Goal: Check status: Check status

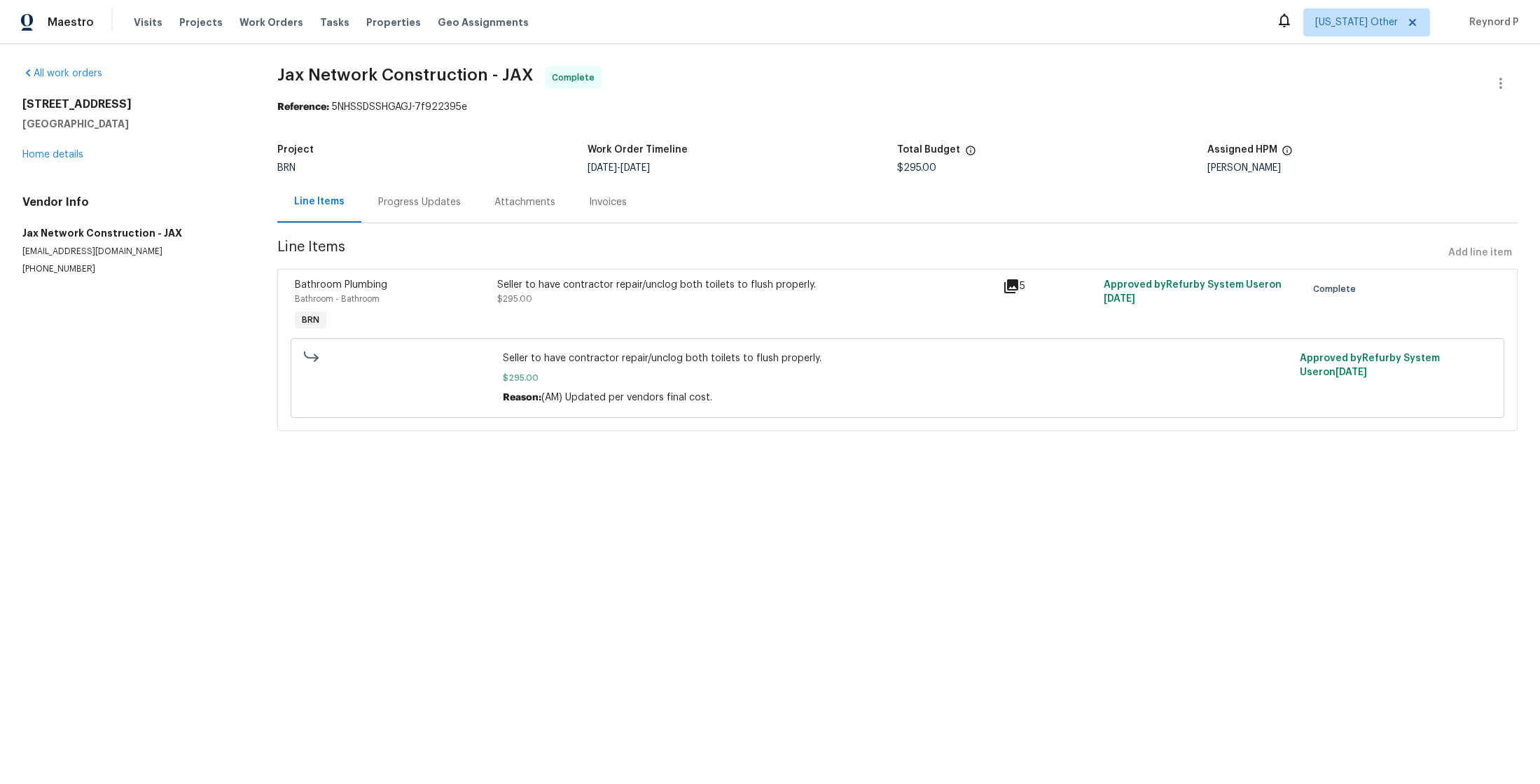
click at [589, 292] on div "Seller to have contractor repair/unclog both toilets to flush properly." at bounding box center [746, 285] width 498 height 14
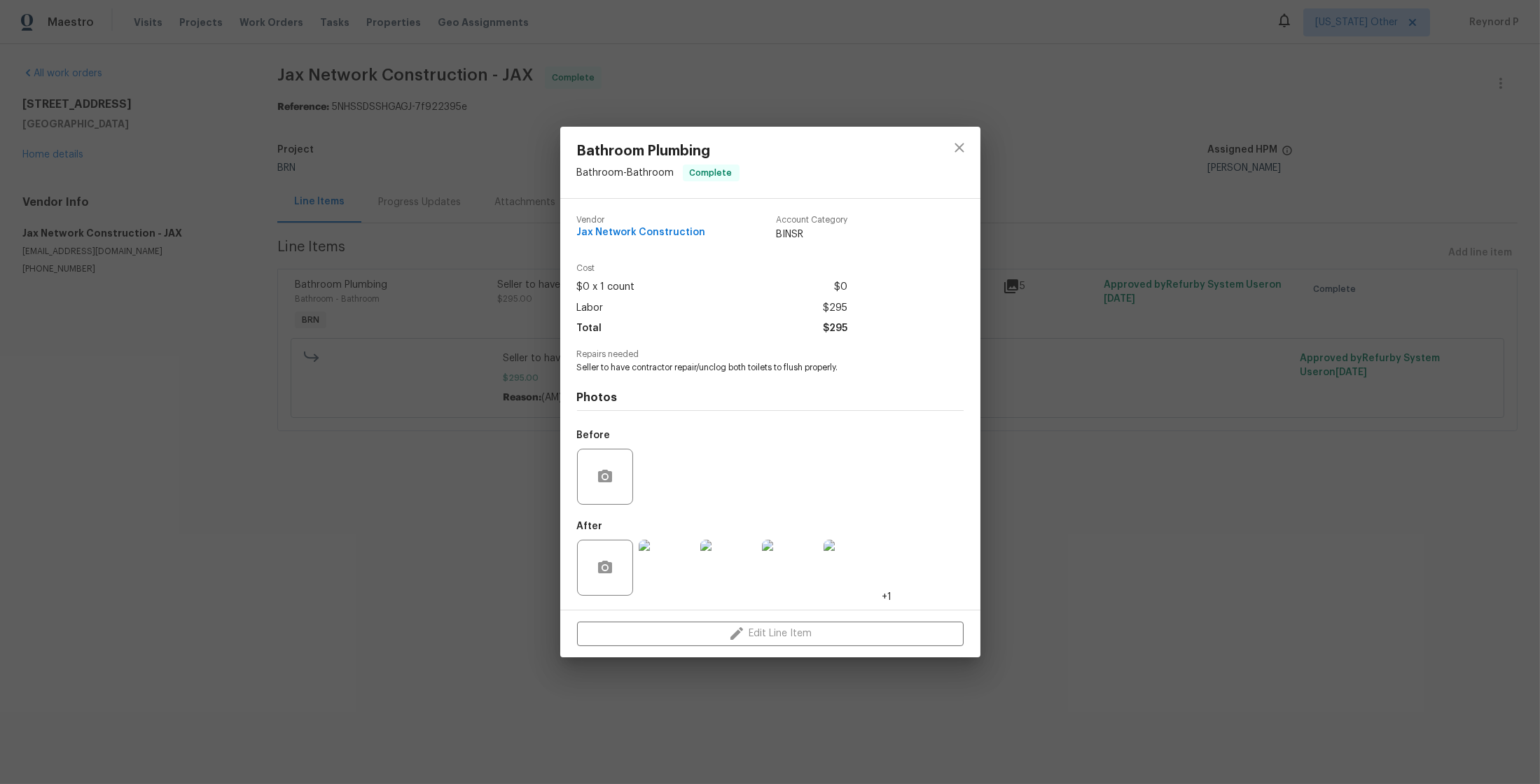
click at [448, 516] on div "Bathroom Plumbing Bathroom - Bathroom Complete Vendor Jax Network Construction …" at bounding box center [770, 392] width 1540 height 784
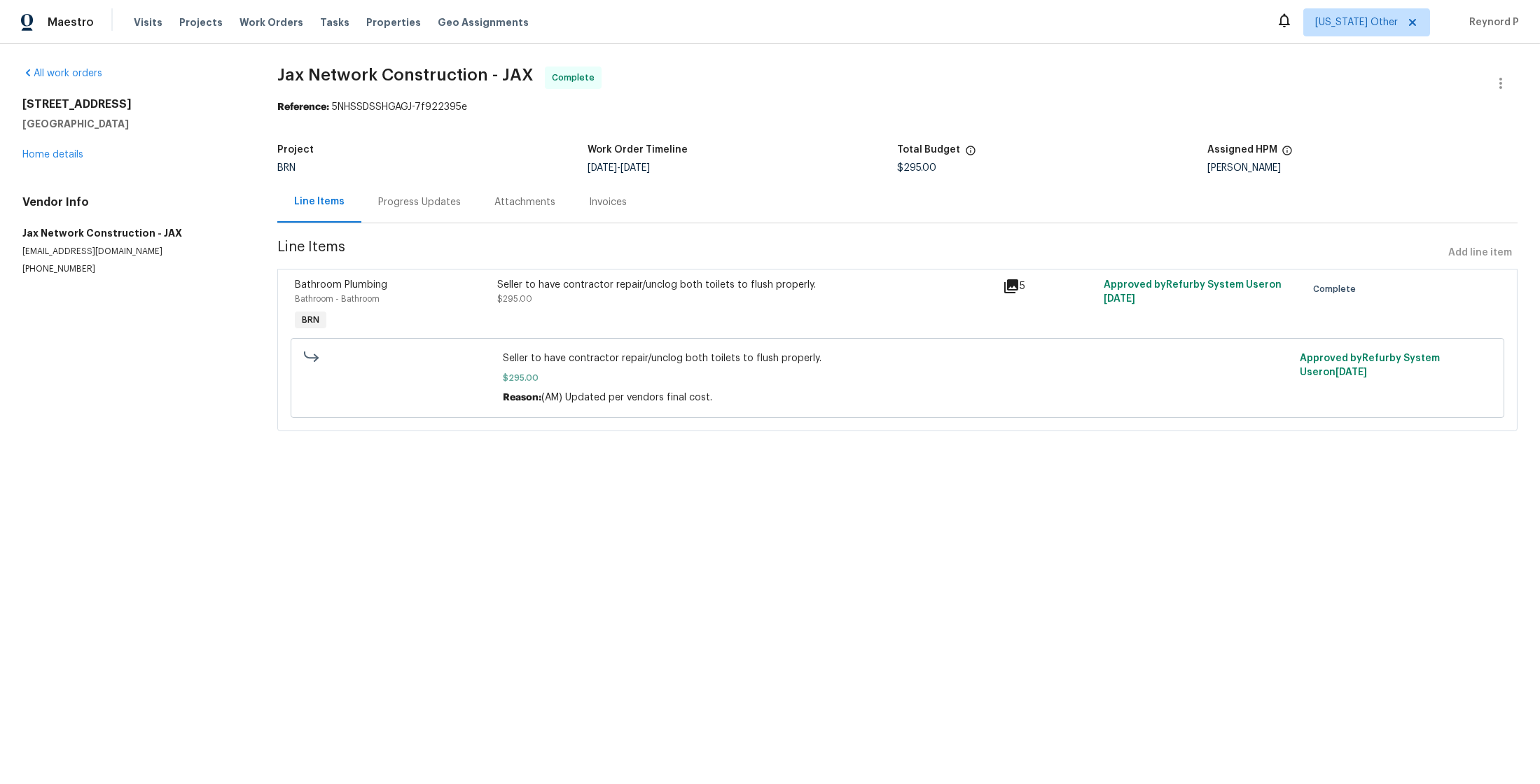
click at [412, 196] on div "Progress Updates" at bounding box center [419, 202] width 83 height 14
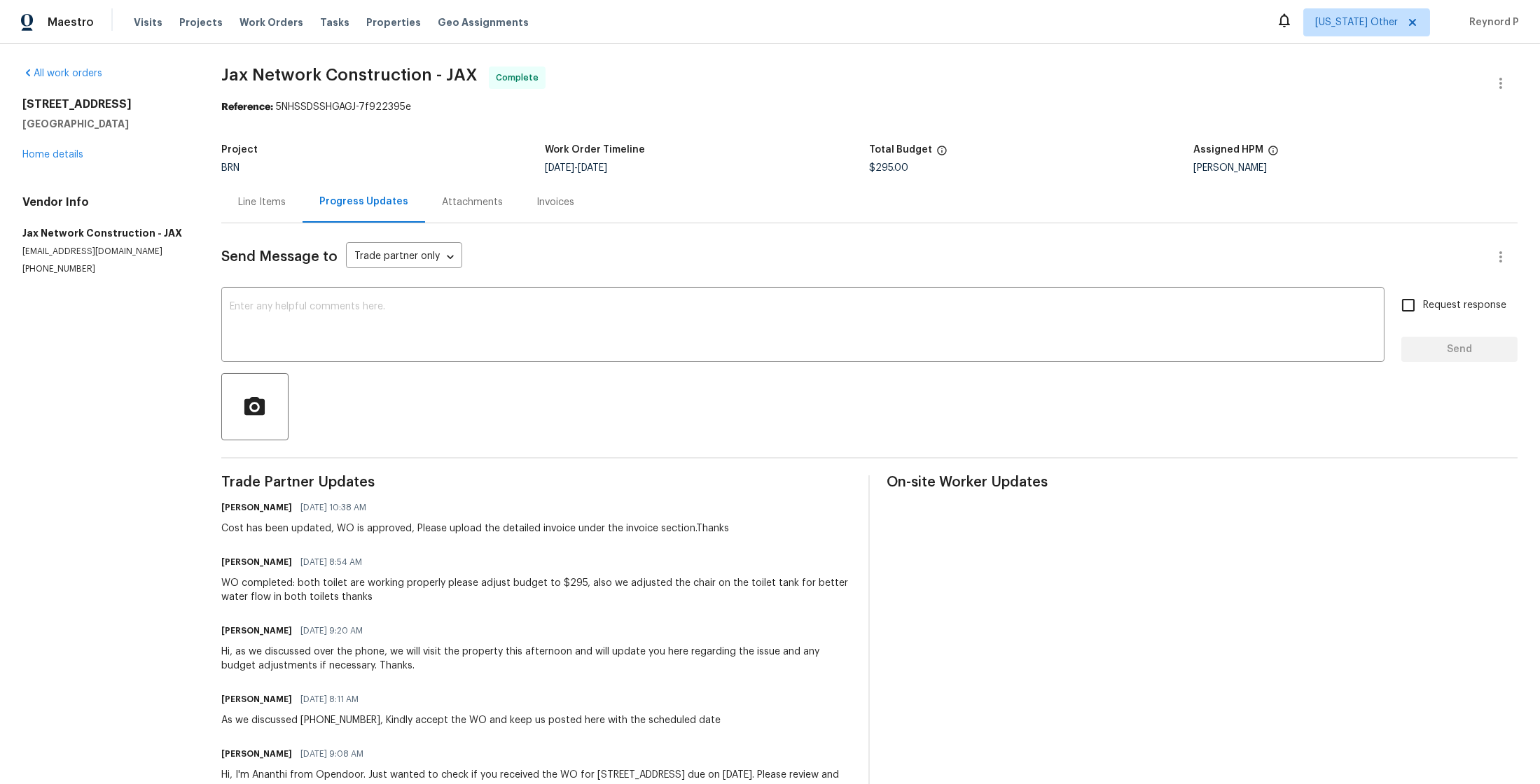
scroll to position [66, 0]
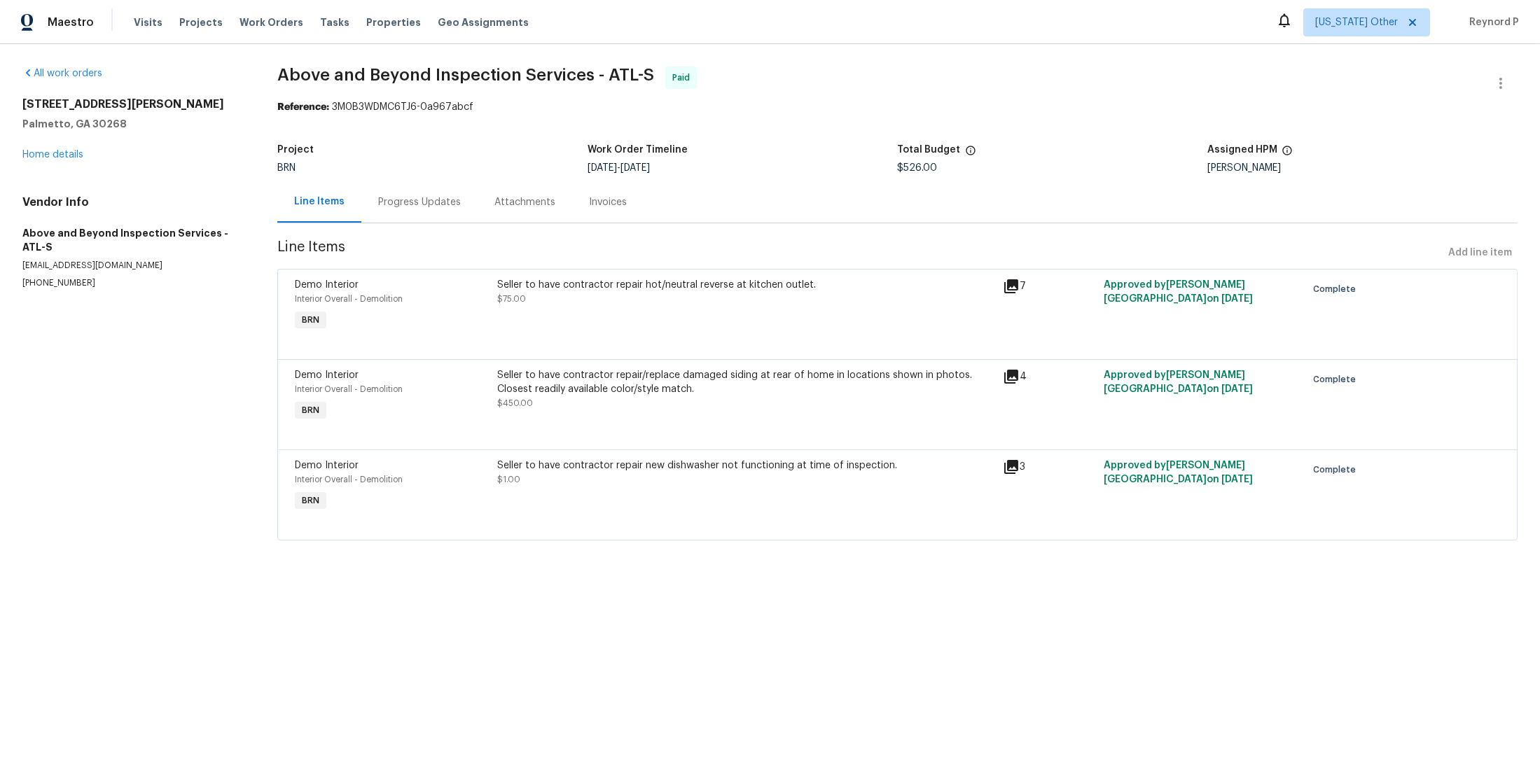
click at [415, 217] on div "Progress Updates" at bounding box center [420, 201] width 116 height 41
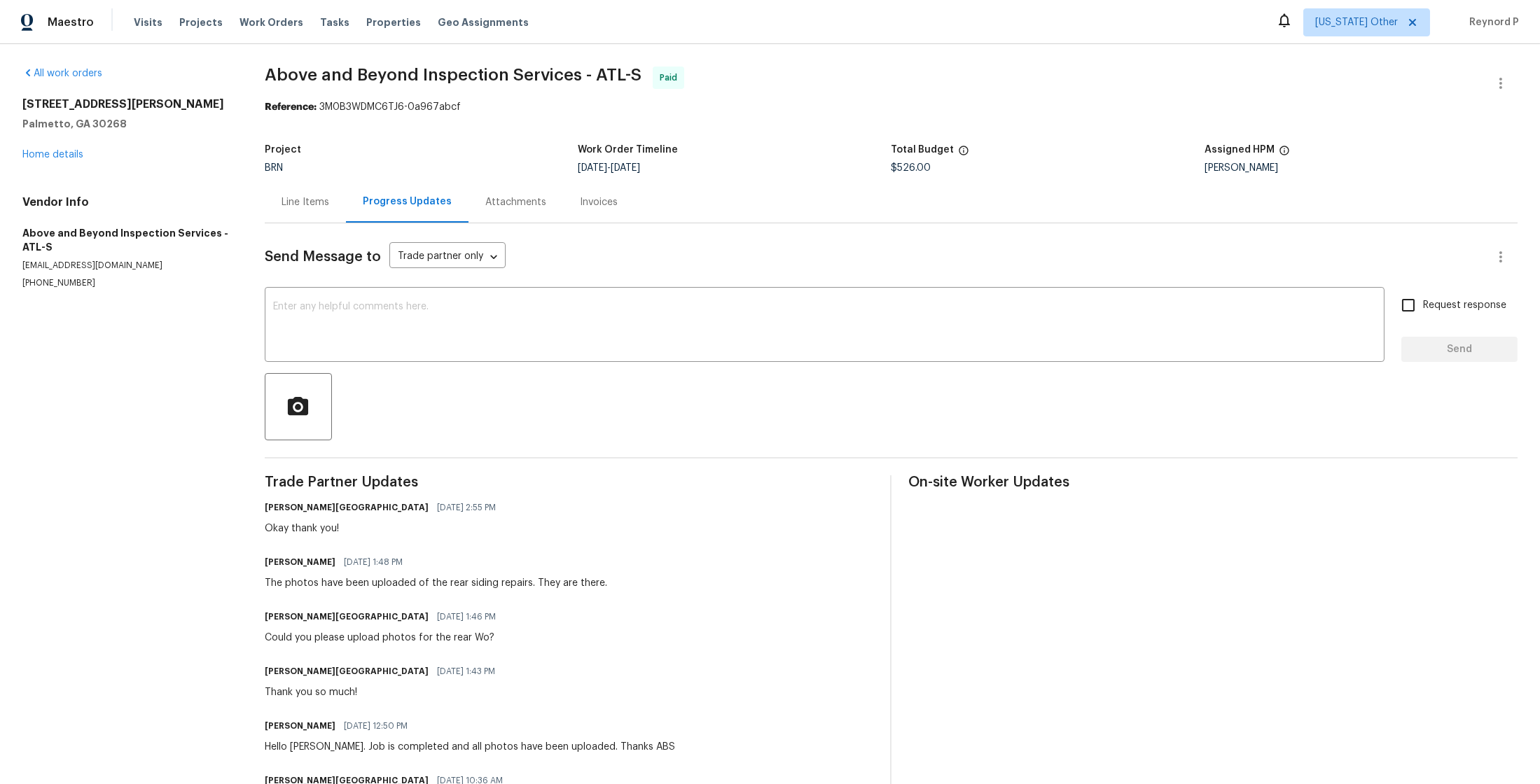
click at [320, 206] on div "Line Items" at bounding box center [305, 202] width 47 height 14
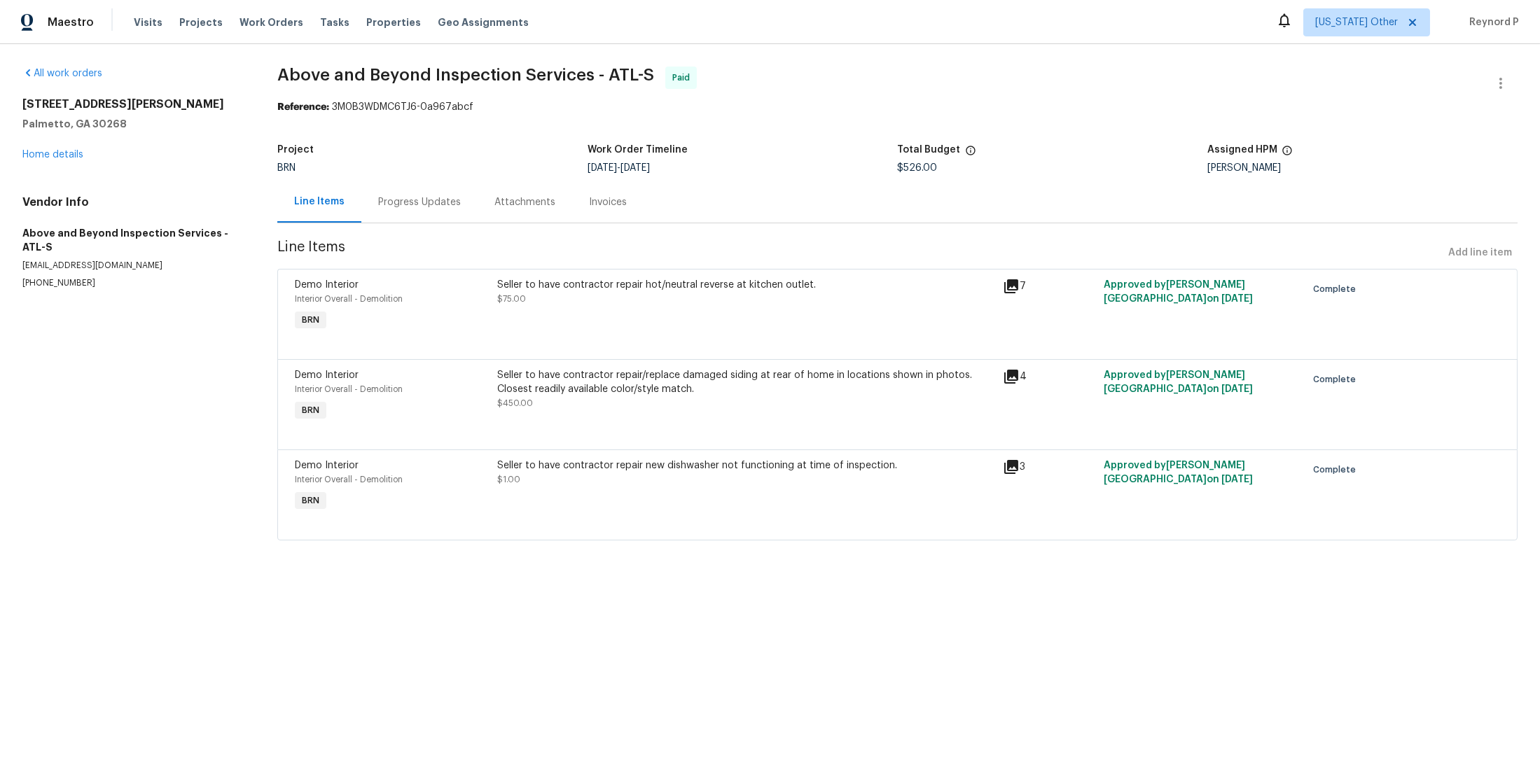
click at [711, 326] on div "Seller to have contractor repair hot/neutral reverse at kitchen outlet. $75.00" at bounding box center [746, 306] width 506 height 64
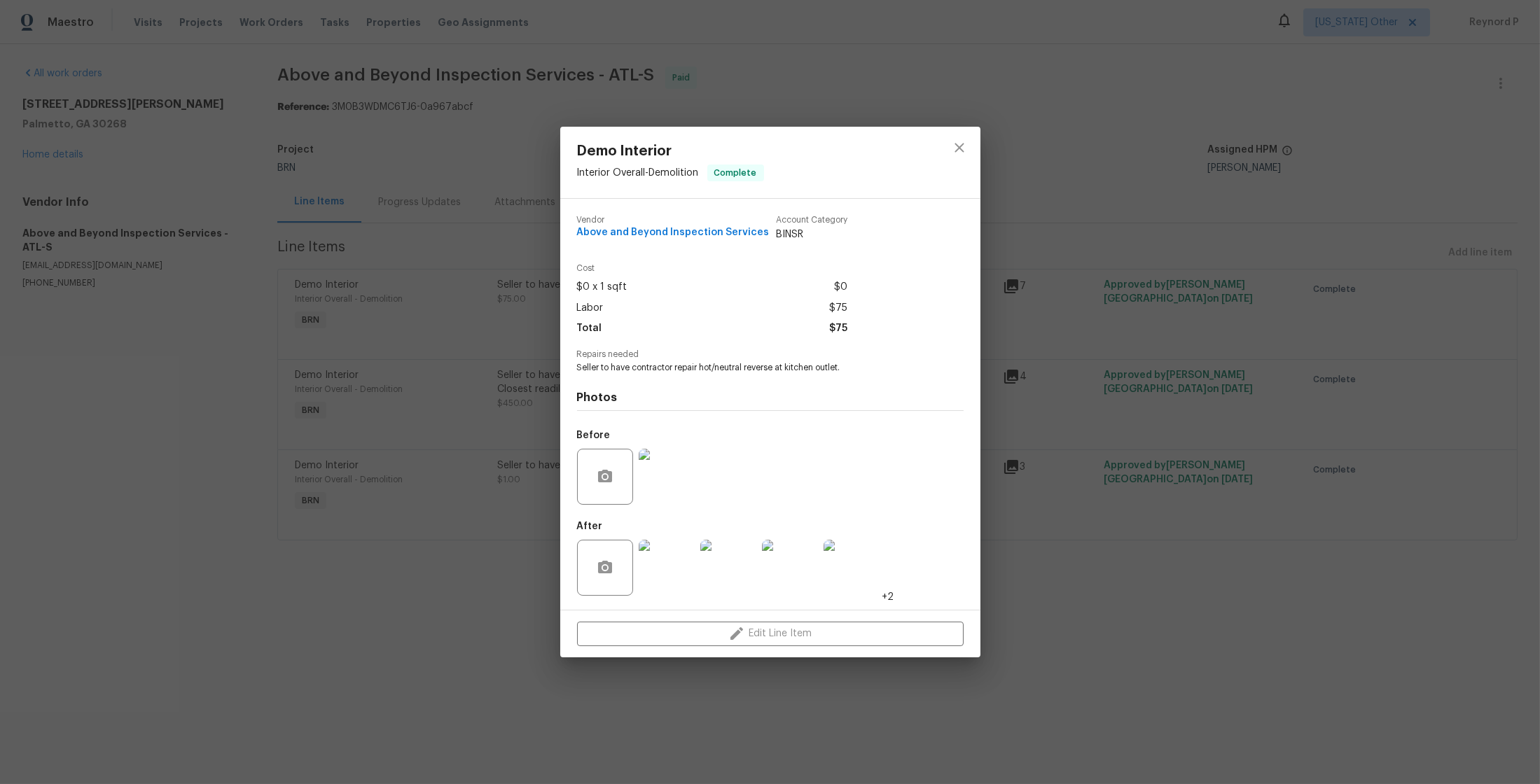
click at [460, 588] on div "Demo Interior Interior Overall - Demolition Complete Vendor Above and Beyond In…" at bounding box center [770, 392] width 1540 height 784
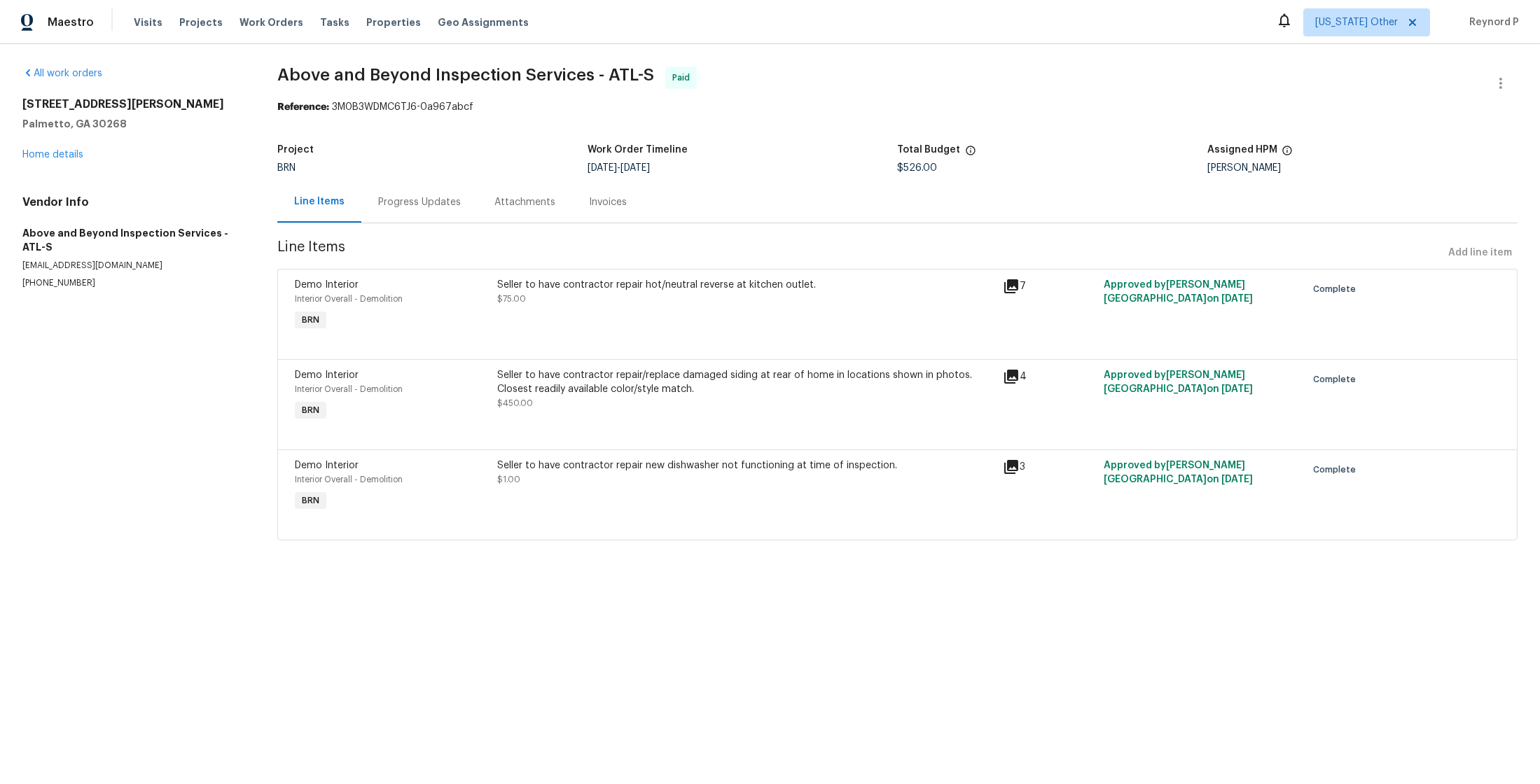
click at [551, 390] on div "Seller to have contractor repair/replace damaged siding at rear of home in loca…" at bounding box center [746, 382] width 498 height 28
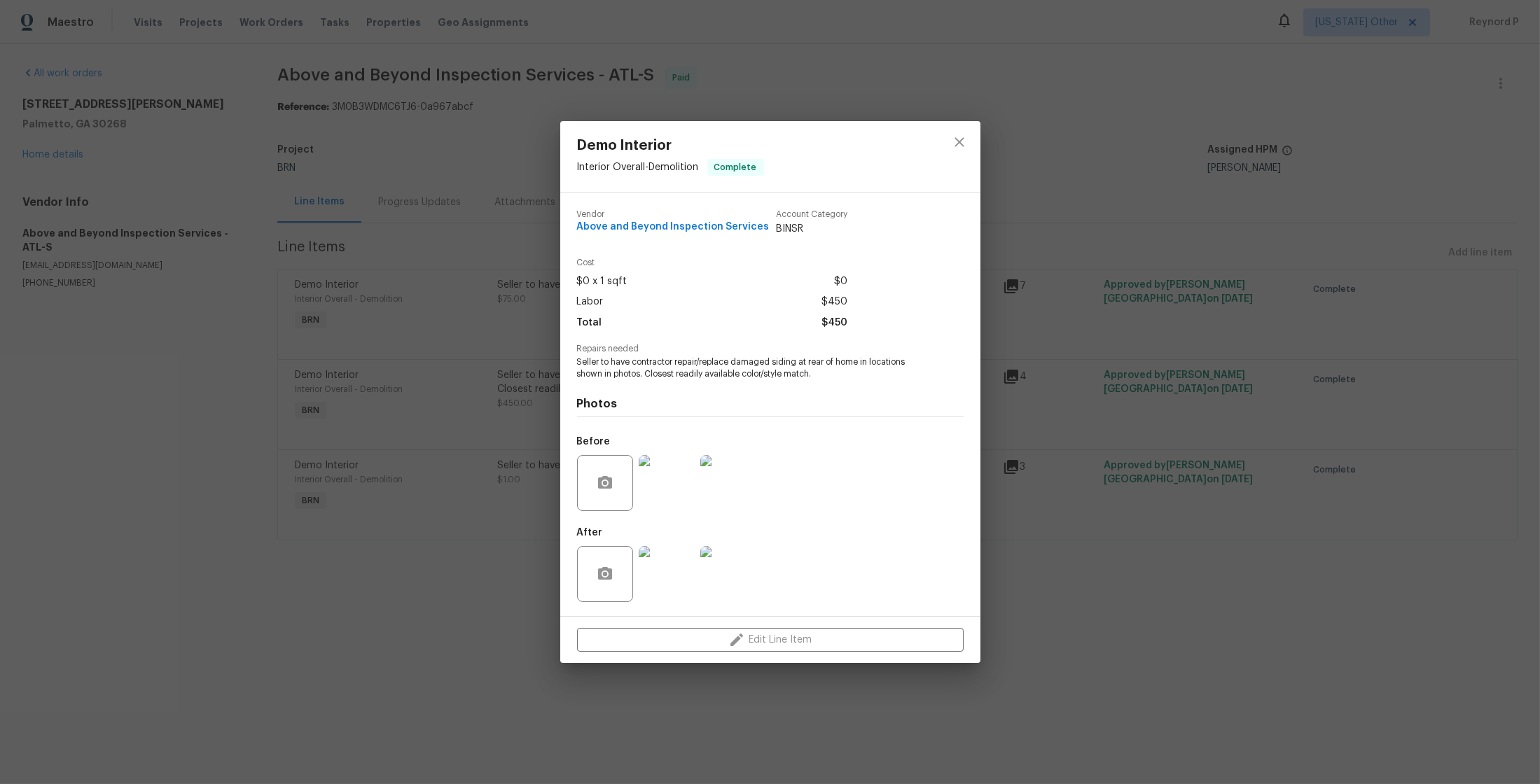
click at [525, 629] on div "Demo Interior Interior Overall - Demolition Complete Vendor Above and Beyond In…" at bounding box center [770, 392] width 1540 height 784
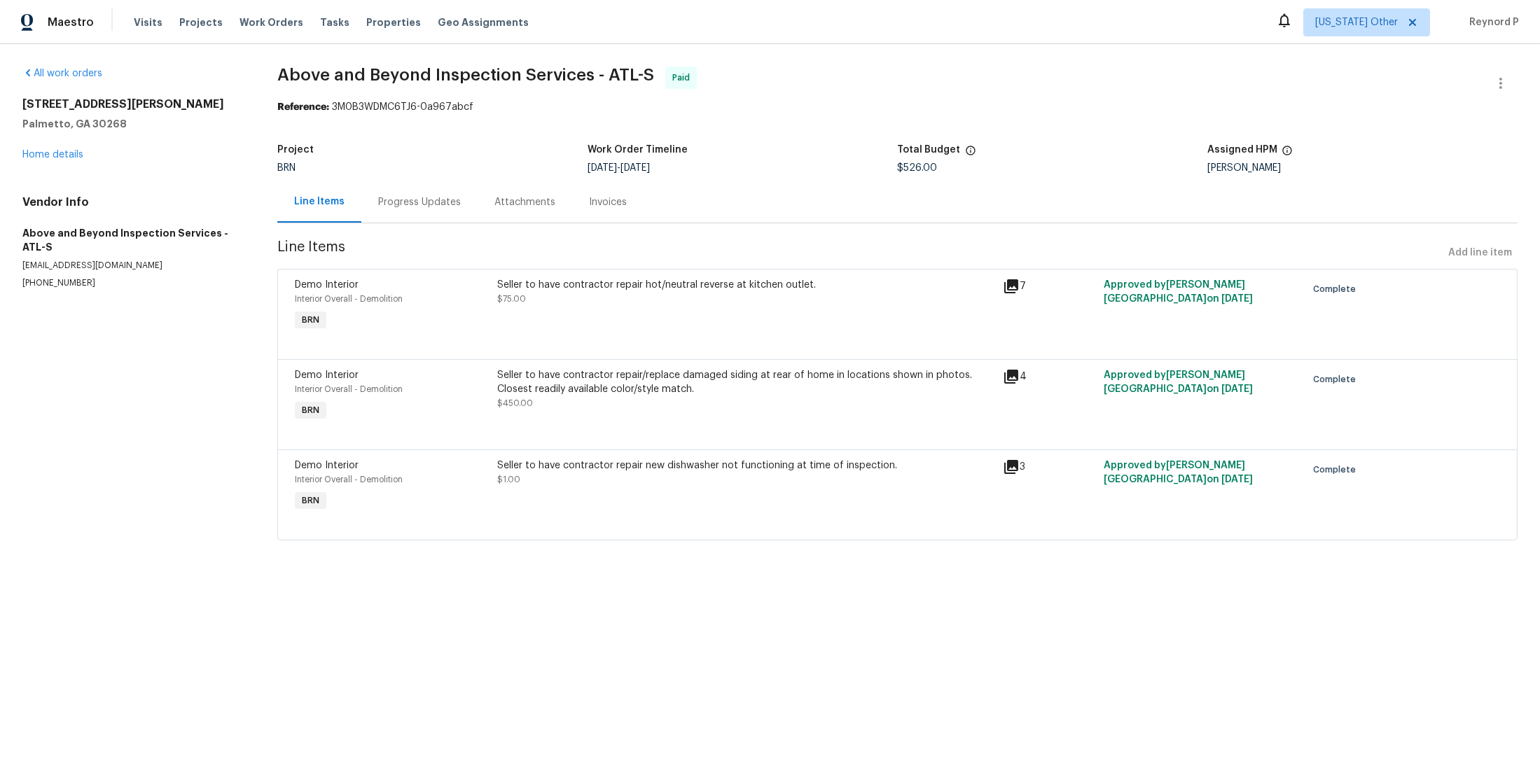
click at [579, 476] on div "Seller to have contractor repair new dishwasher not functioning at time of insp…" at bounding box center [746, 472] width 498 height 28
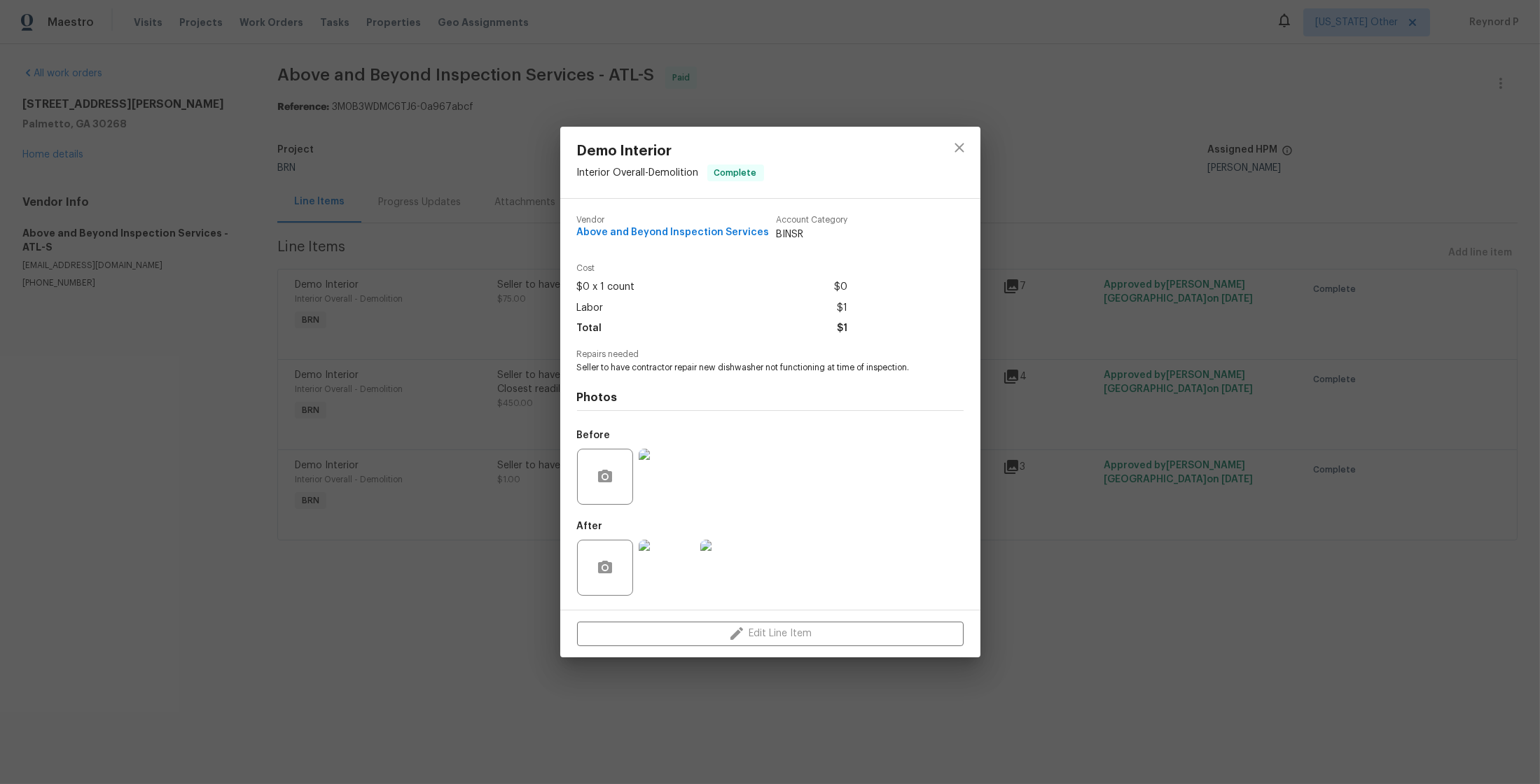
click at [423, 630] on div "Demo Interior Interior Overall - Demolition Complete Vendor Above and Beyond In…" at bounding box center [770, 392] width 1540 height 784
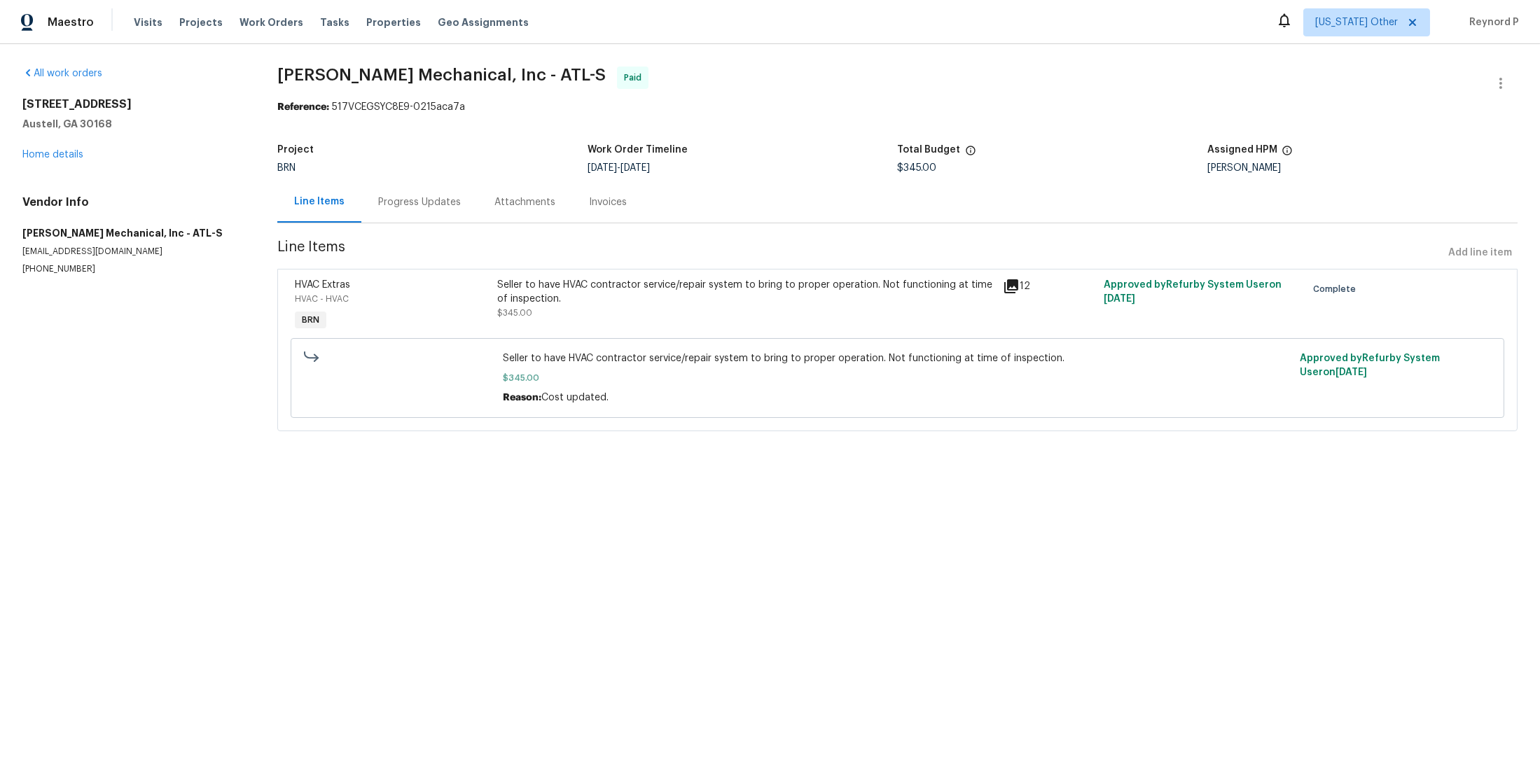
click at [593, 287] on div "Seller to have HVAC contractor service/repair system to bring to proper operati…" at bounding box center [746, 292] width 498 height 28
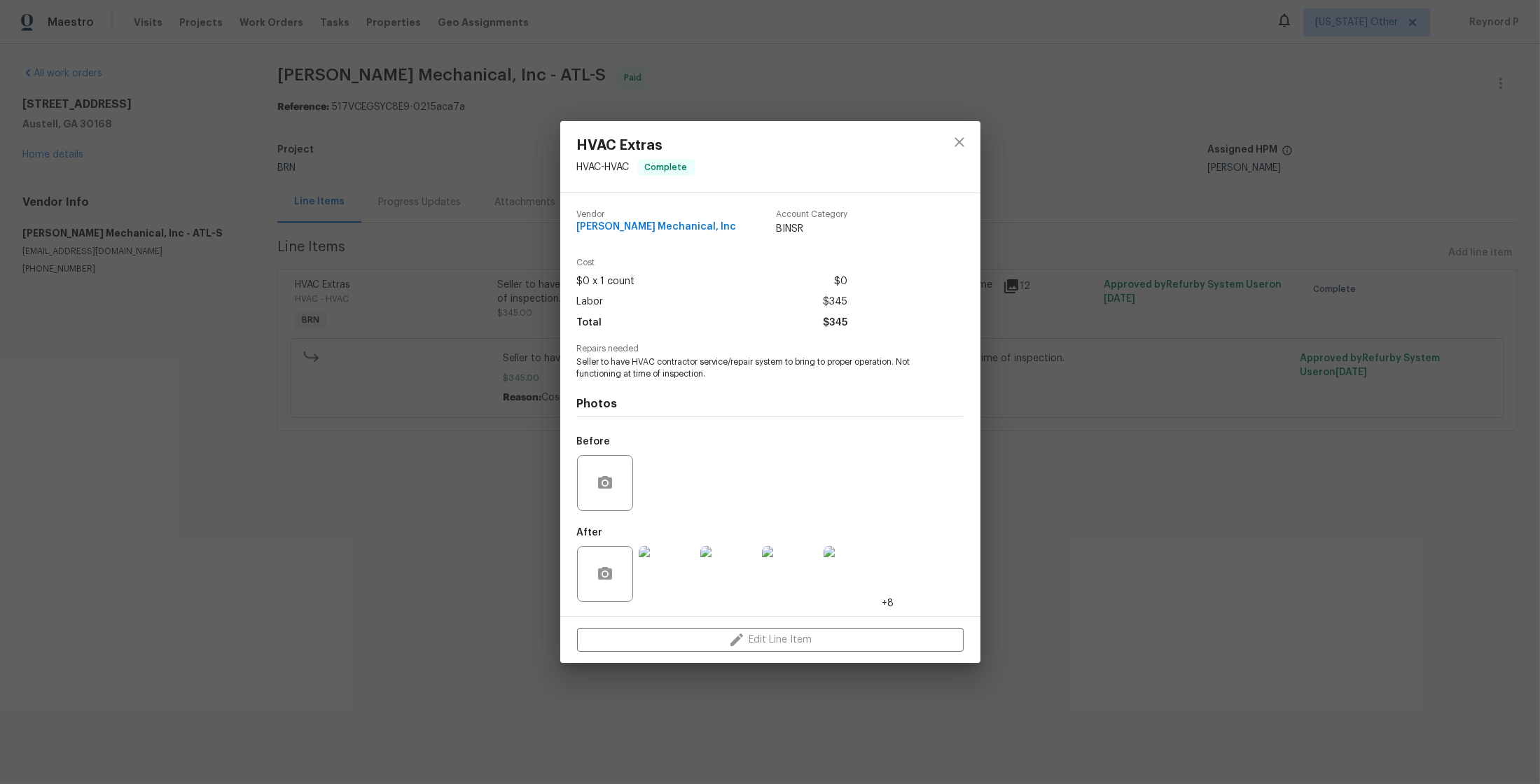
click at [473, 533] on div "HVAC Extras HVAC - HVAC Complete Vendor [PERSON_NAME] Mechanical, Inc Account C…" at bounding box center [770, 392] width 1540 height 784
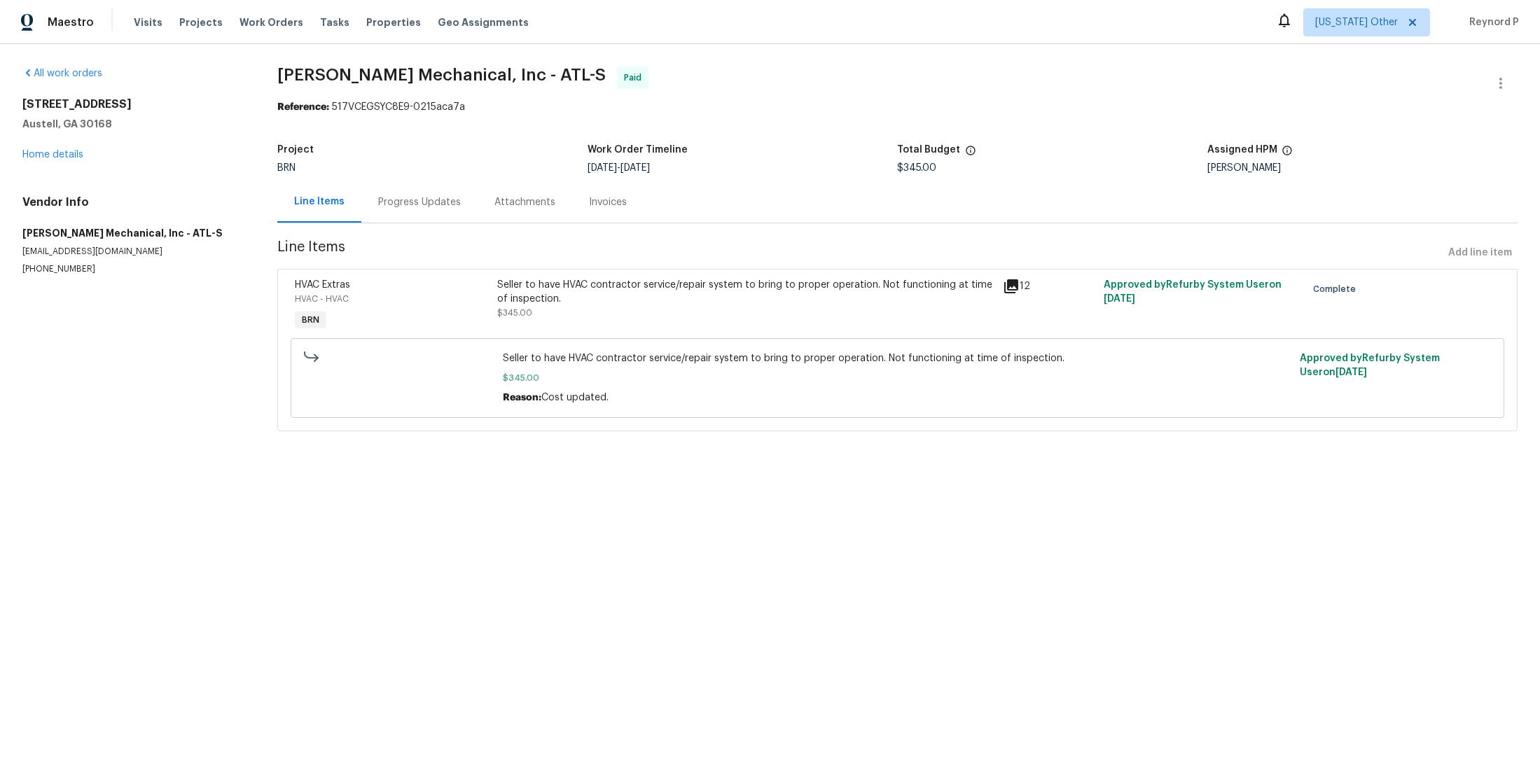
click at [426, 201] on div "Progress Updates" at bounding box center [419, 202] width 83 height 14
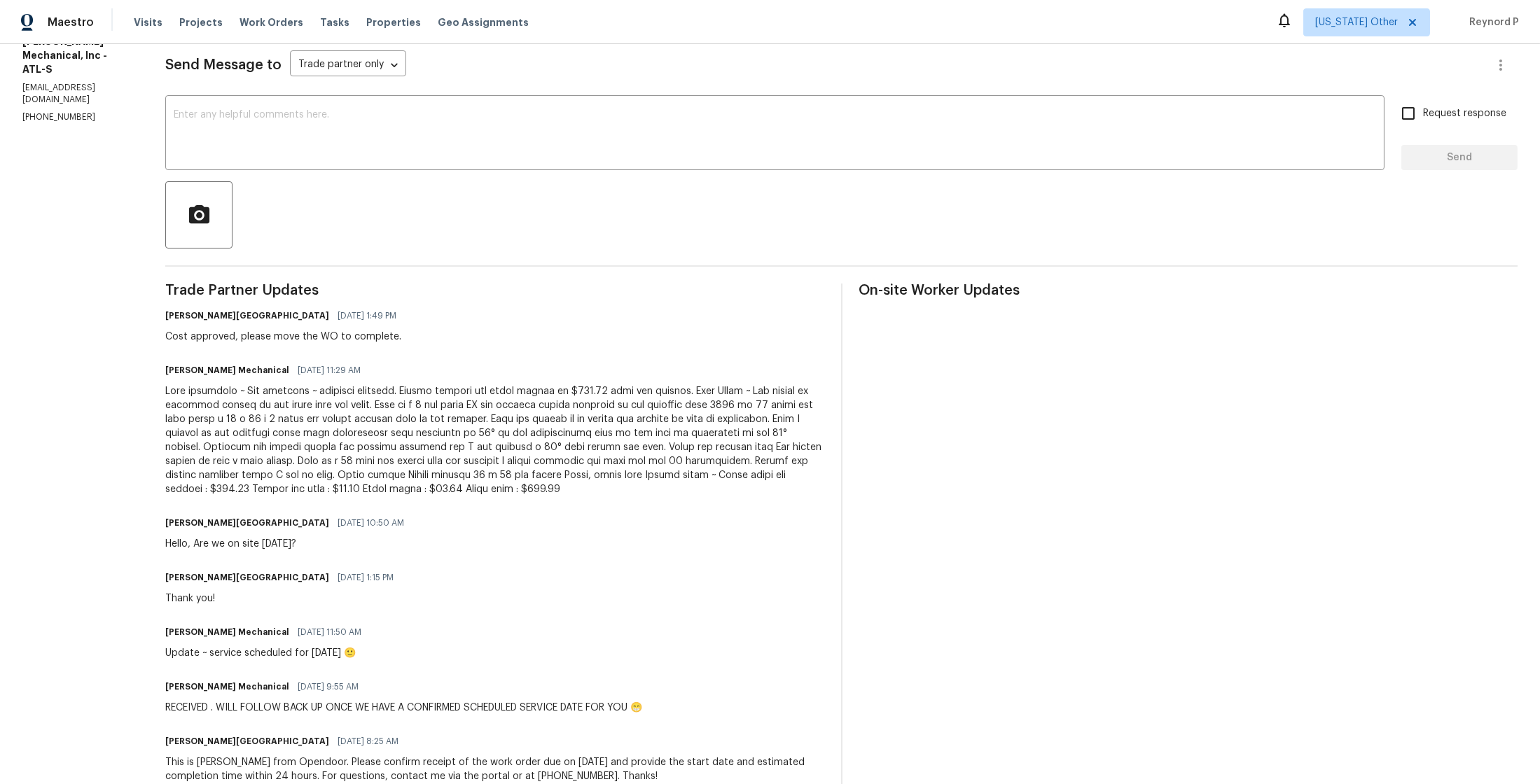
scroll to position [158, 0]
